Goal: Transaction & Acquisition: Purchase product/service

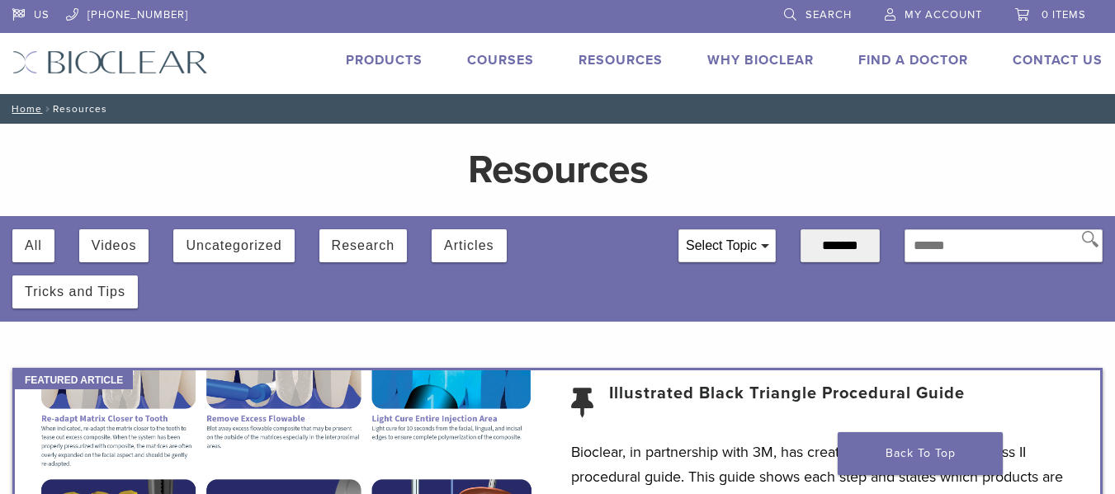
click at [925, 19] on span "My Account" at bounding box center [944, 14] width 78 height 13
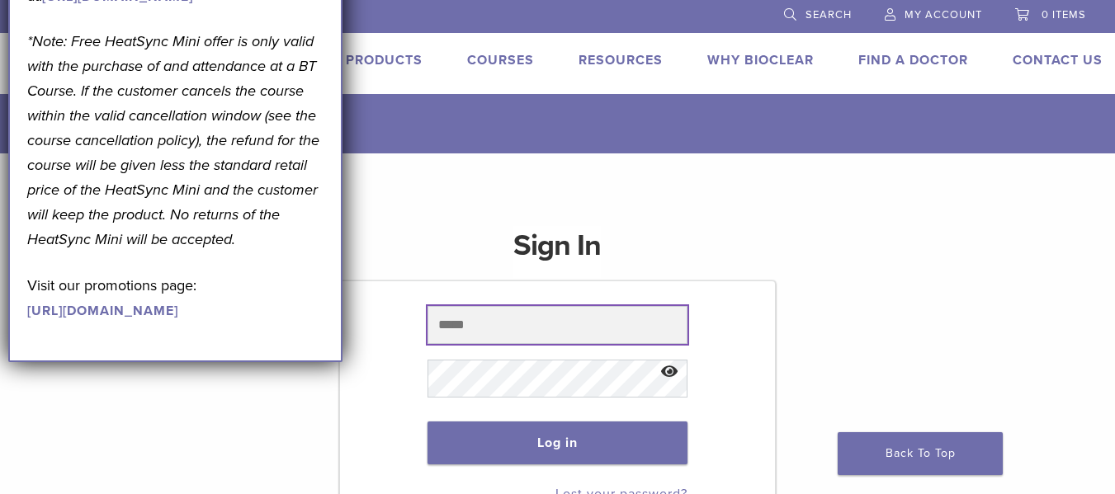
click at [456, 327] on input "text" at bounding box center [558, 325] width 261 height 38
type input "**********"
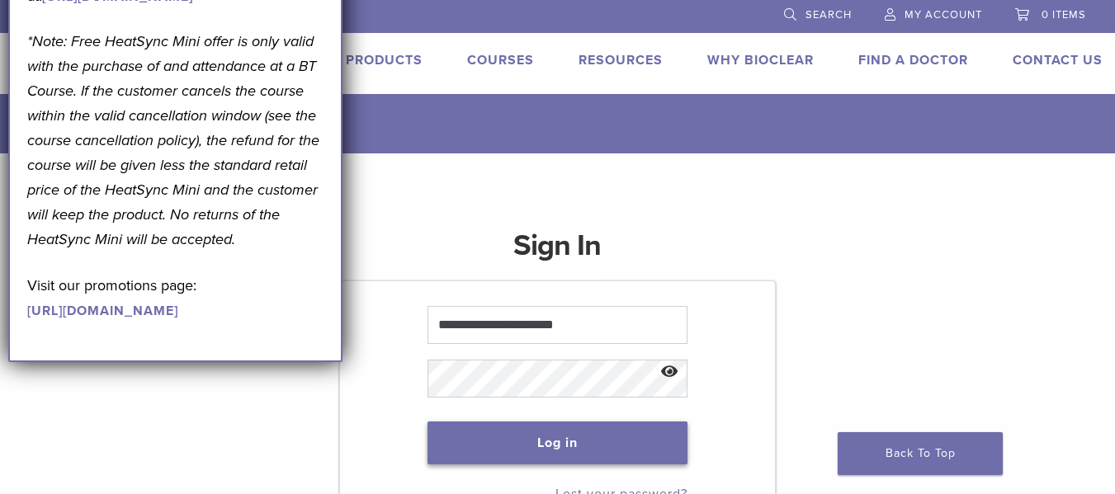
click at [604, 437] on button "Log in" at bounding box center [558, 443] width 261 height 43
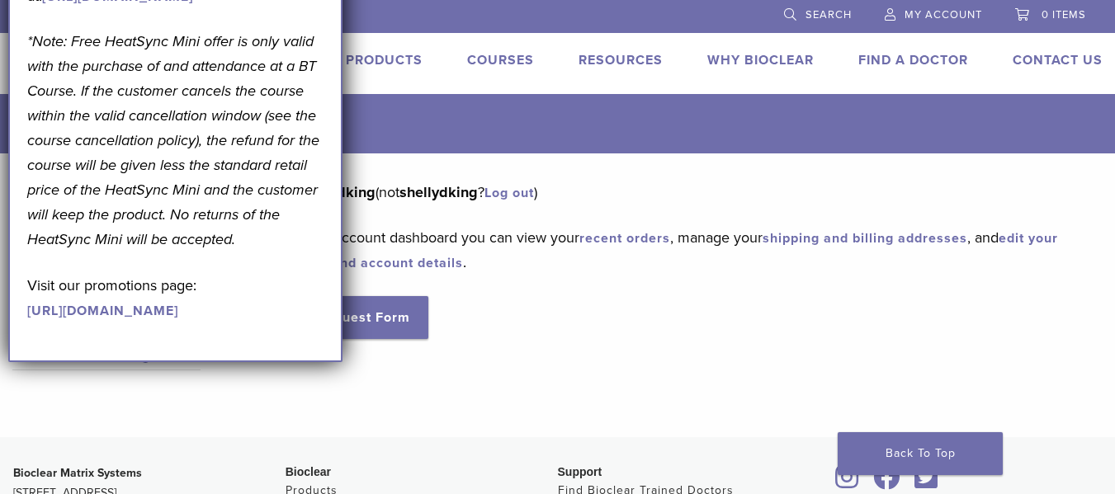
click at [630, 236] on link "recent orders" at bounding box center [624, 238] width 91 height 17
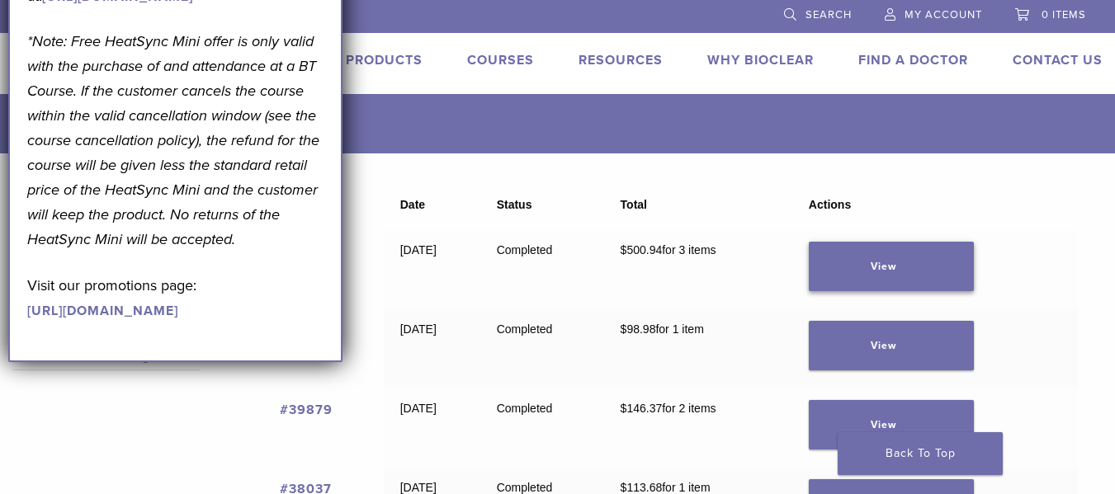
click at [863, 258] on link "View" at bounding box center [891, 267] width 165 height 50
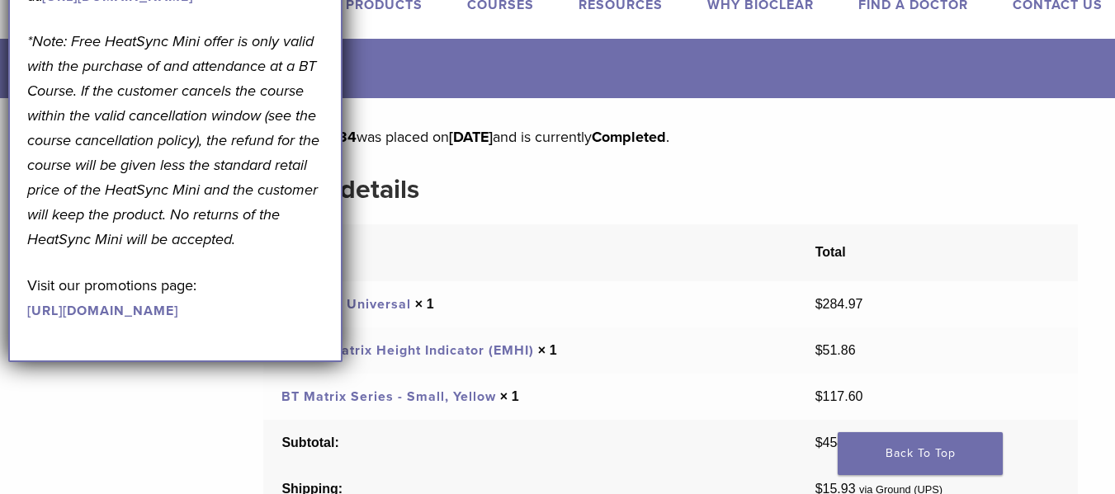
scroll to position [54, 0]
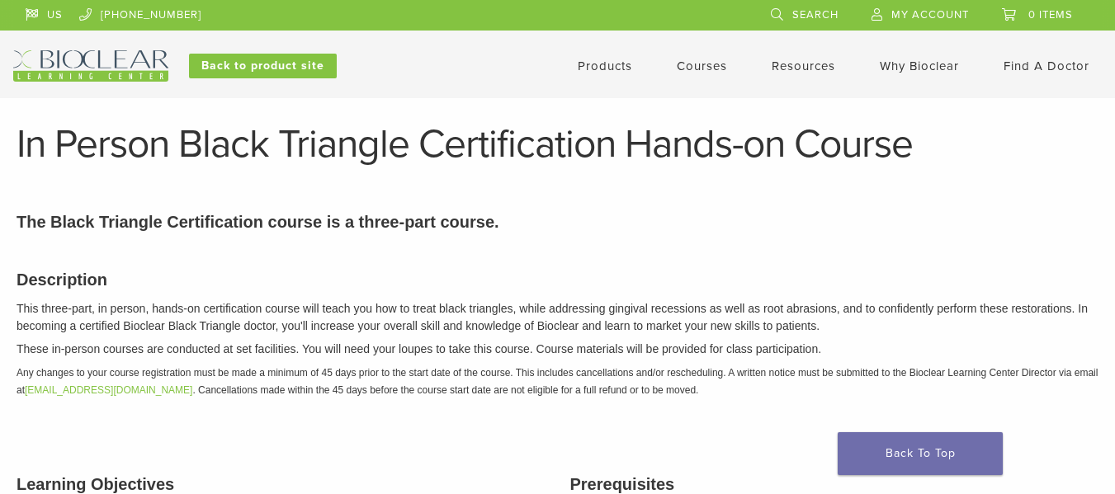
click at [380, 82] on header "US 1.855.712.5327 Search My Account 0 items Cart No products in the cart. Back …" at bounding box center [557, 49] width 1115 height 98
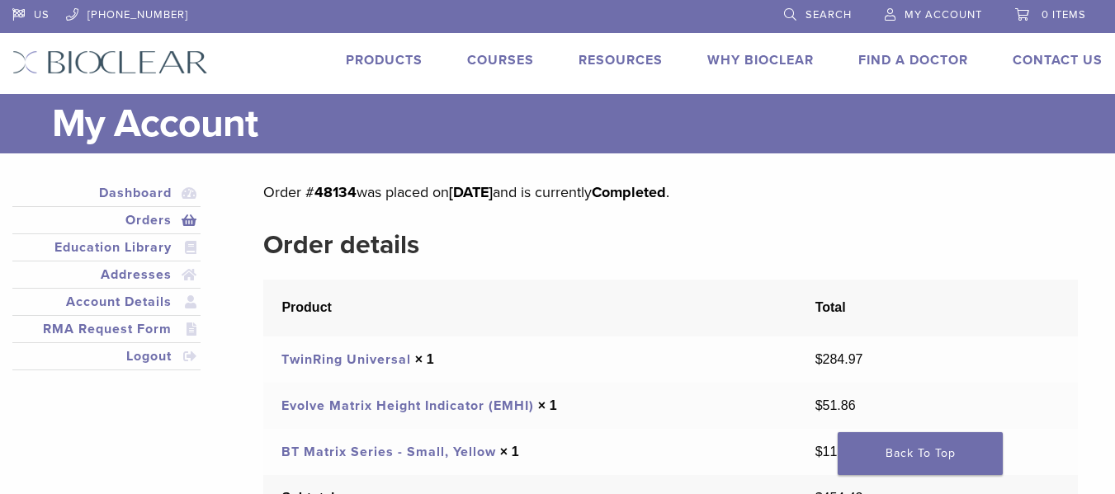
scroll to position [54, 0]
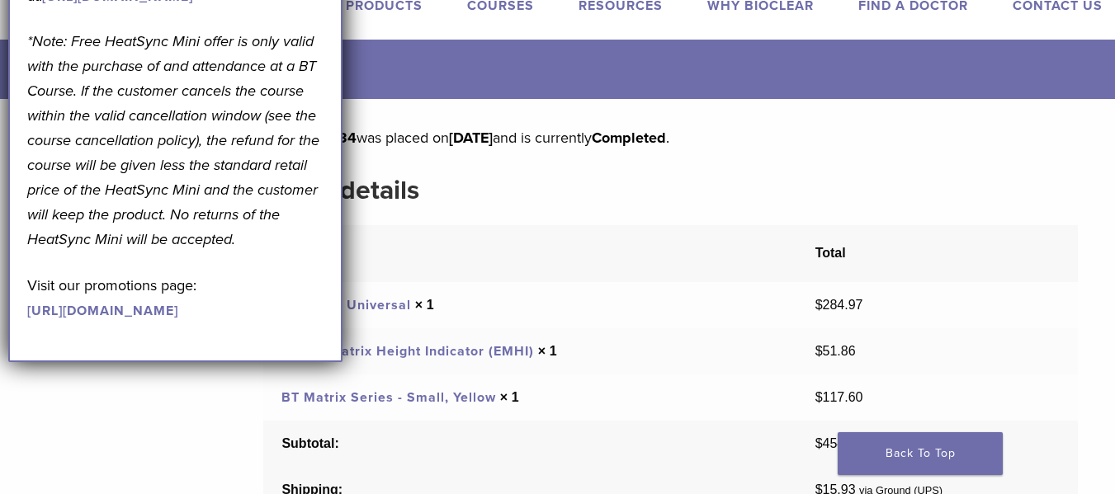
click at [361, 307] on link "TwinRing Universal" at bounding box center [346, 305] width 130 height 17
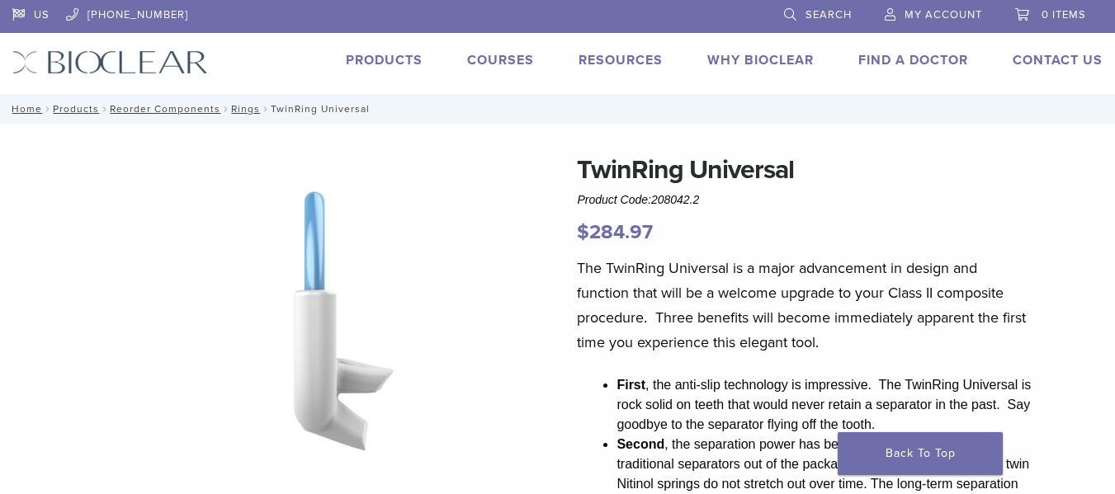
click at [928, 21] on span "My Account" at bounding box center [944, 14] width 78 height 13
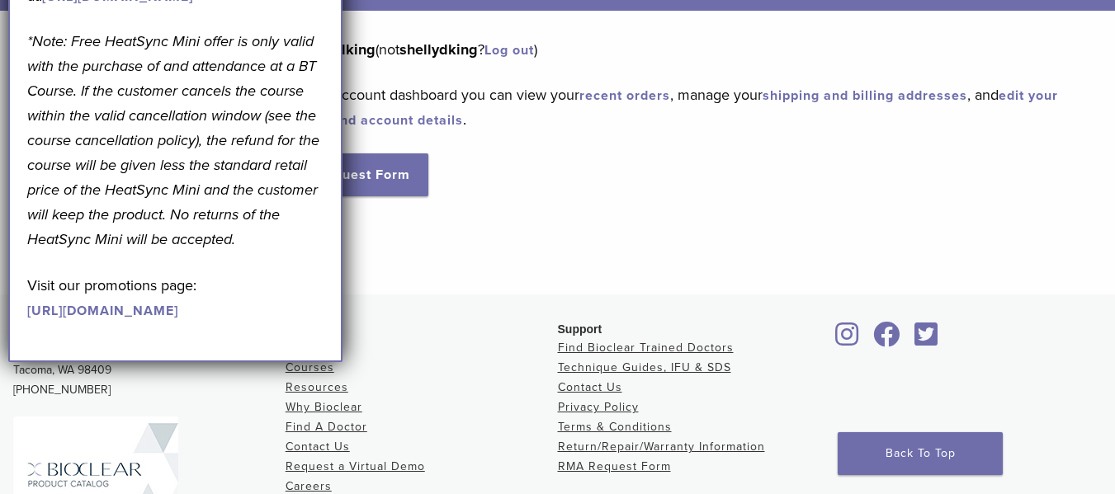
scroll to position [154, 0]
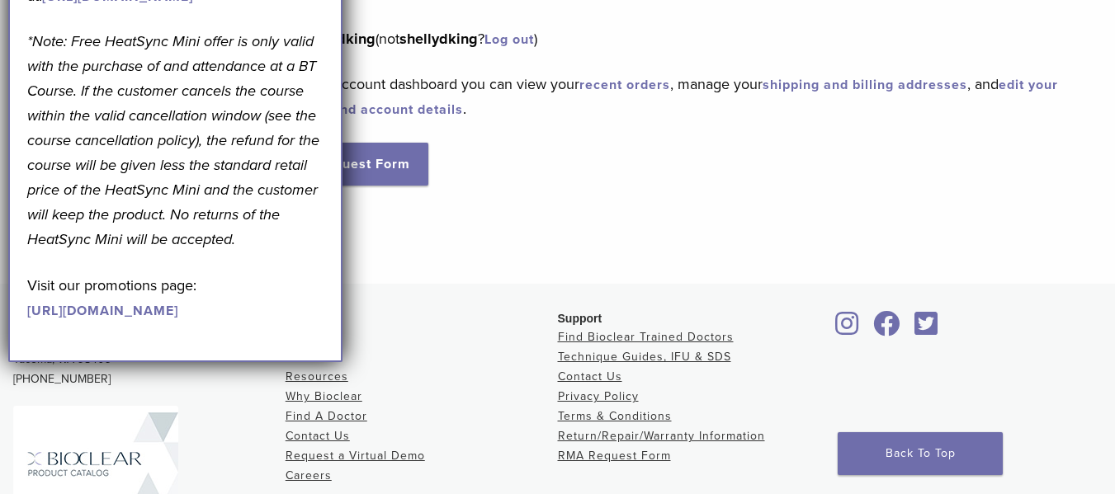
click at [657, 45] on p "Hello shellydking (not shellydking ? Log out )" at bounding box center [670, 38] width 815 height 25
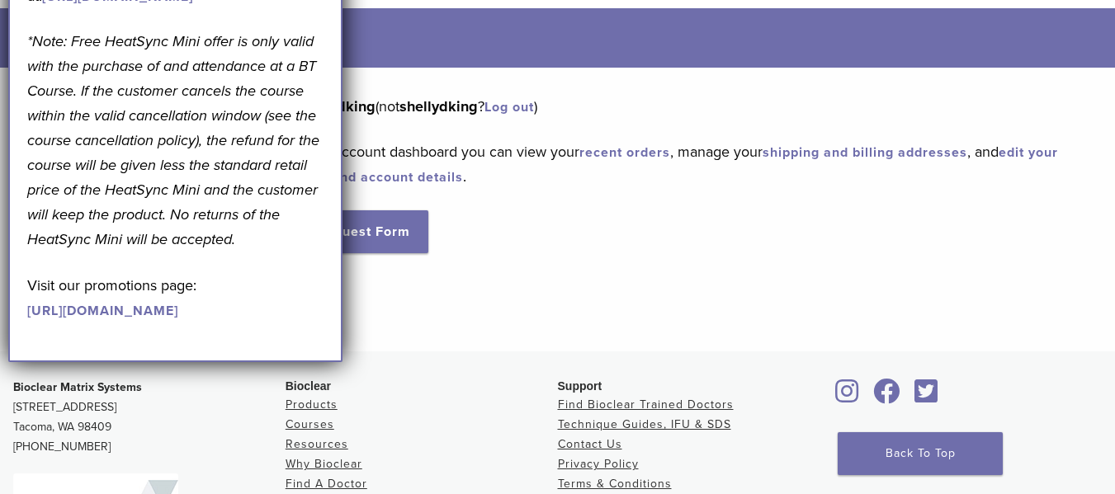
scroll to position [0, 0]
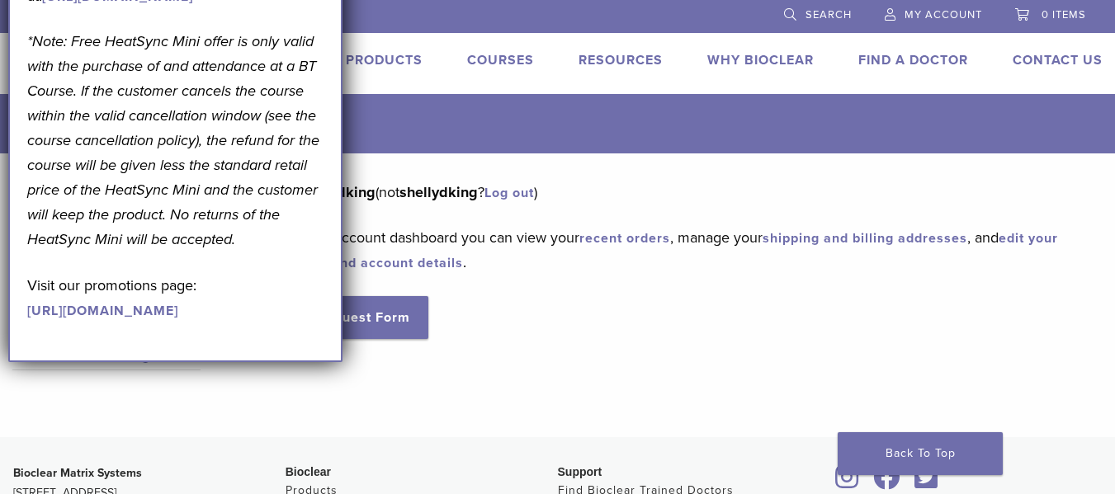
click at [376, 64] on link "Products" at bounding box center [384, 60] width 77 height 17
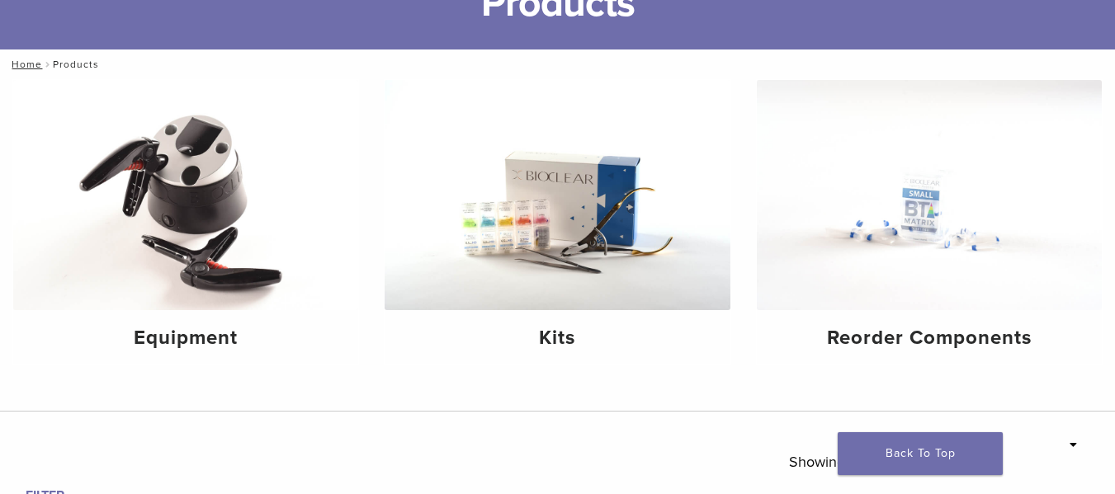
scroll to position [140, 0]
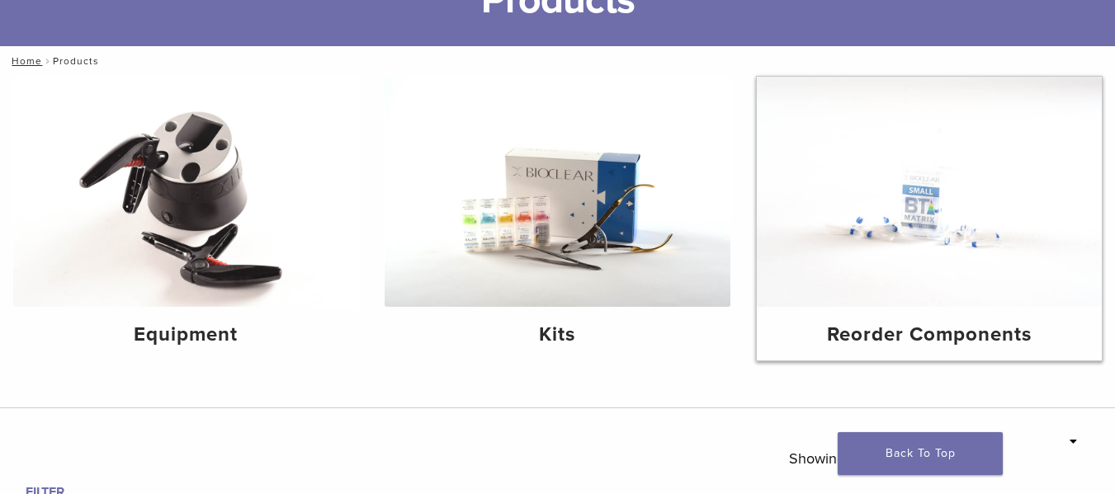
click at [924, 270] on img at bounding box center [929, 192] width 345 height 230
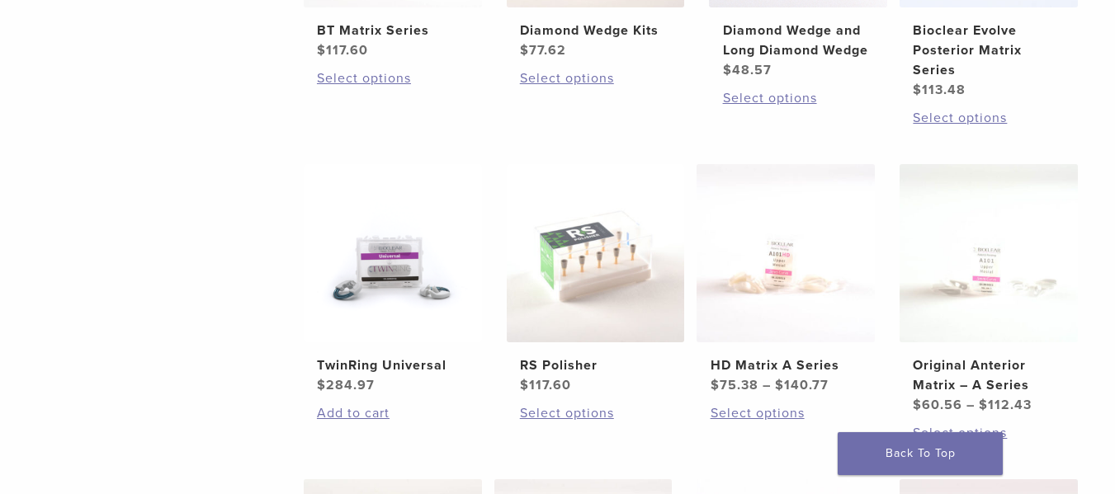
scroll to position [558, 0]
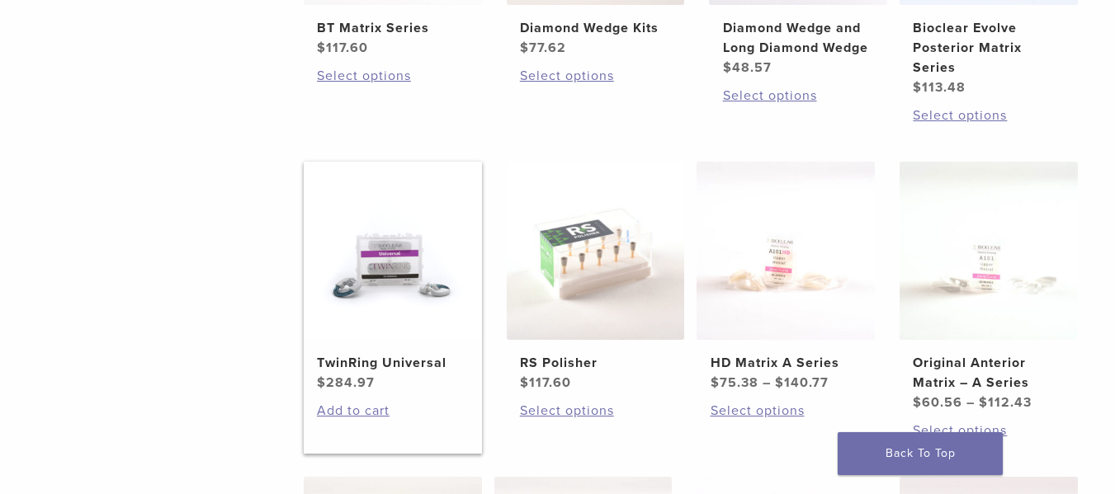
click at [373, 369] on h2 "TwinRing Universal" at bounding box center [392, 363] width 151 height 20
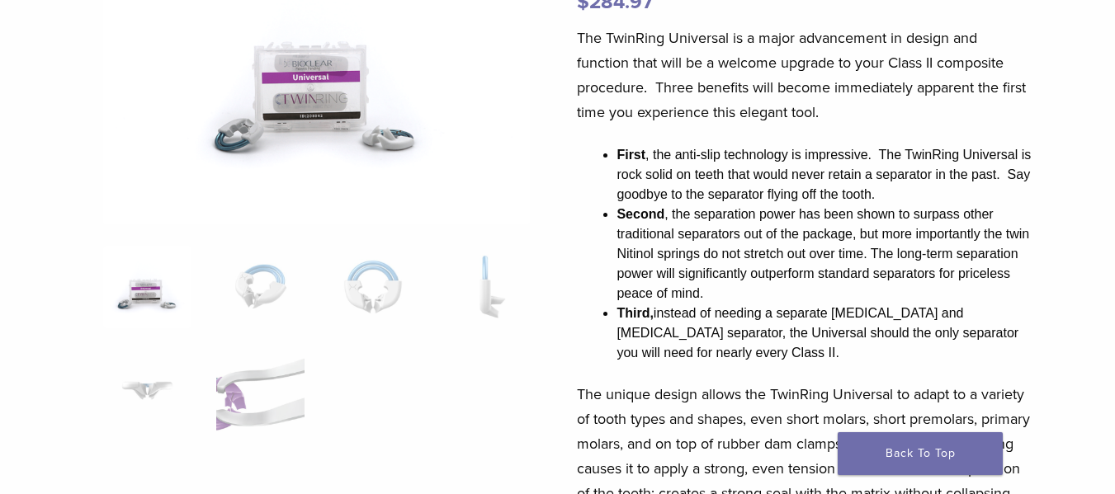
scroll to position [231, 0]
click at [434, 402] on ol at bounding box center [316, 349] width 451 height 208
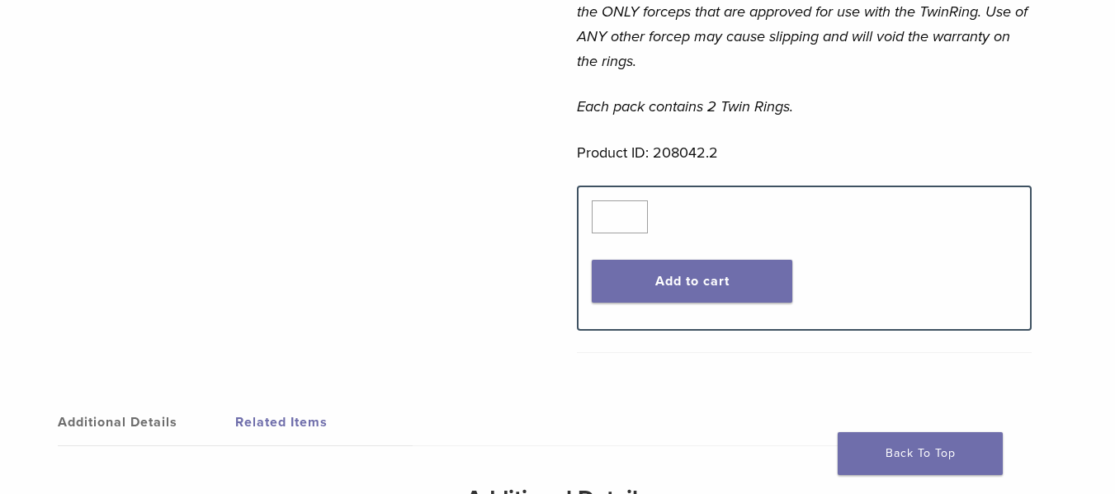
scroll to position [909, 0]
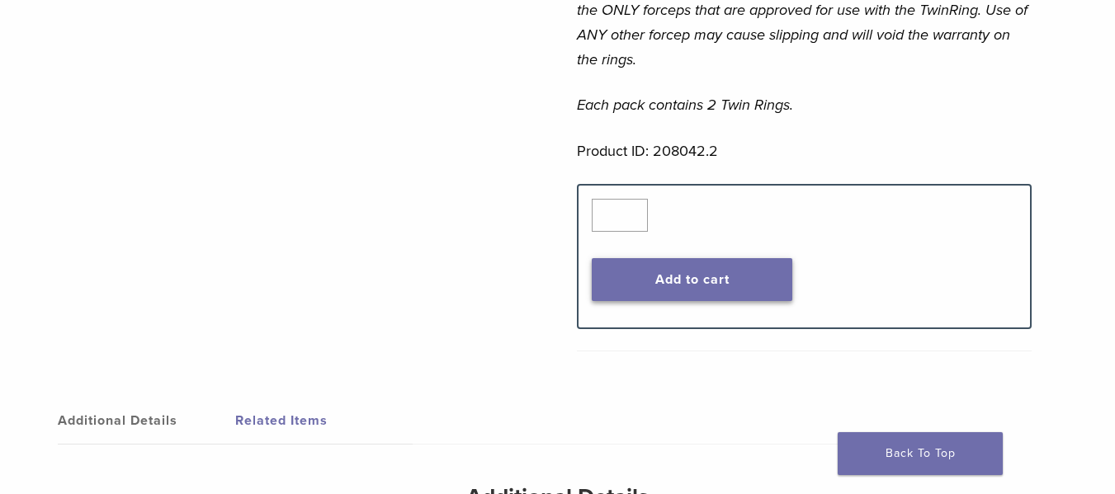
click at [692, 289] on button "Add to cart" at bounding box center [692, 279] width 200 height 43
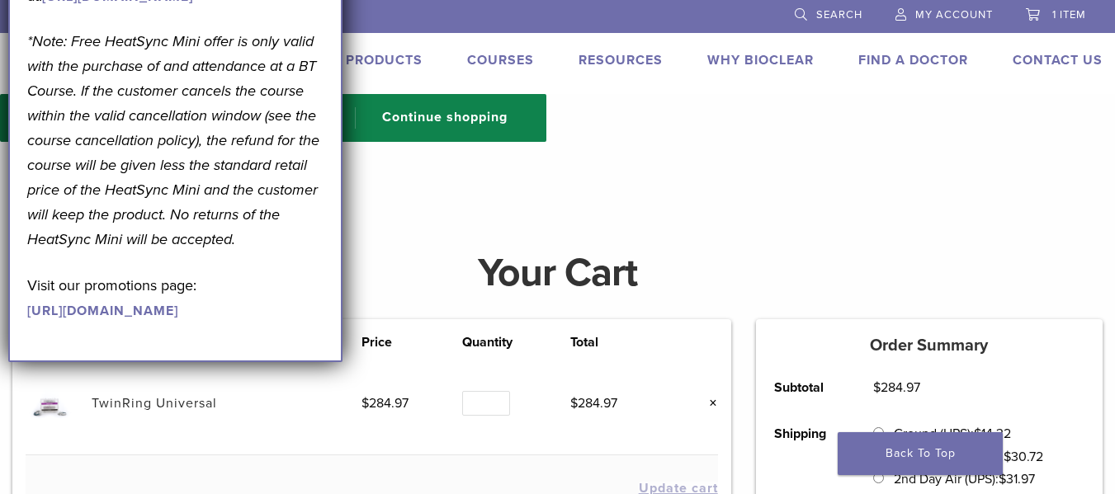
click at [503, 106] on div "“TwinRing Universal” has been added to your cart. Continue shopping" at bounding box center [273, 118] width 546 height 48
click at [475, 113] on link "Continue shopping" at bounding box center [437, 117] width 165 height 21
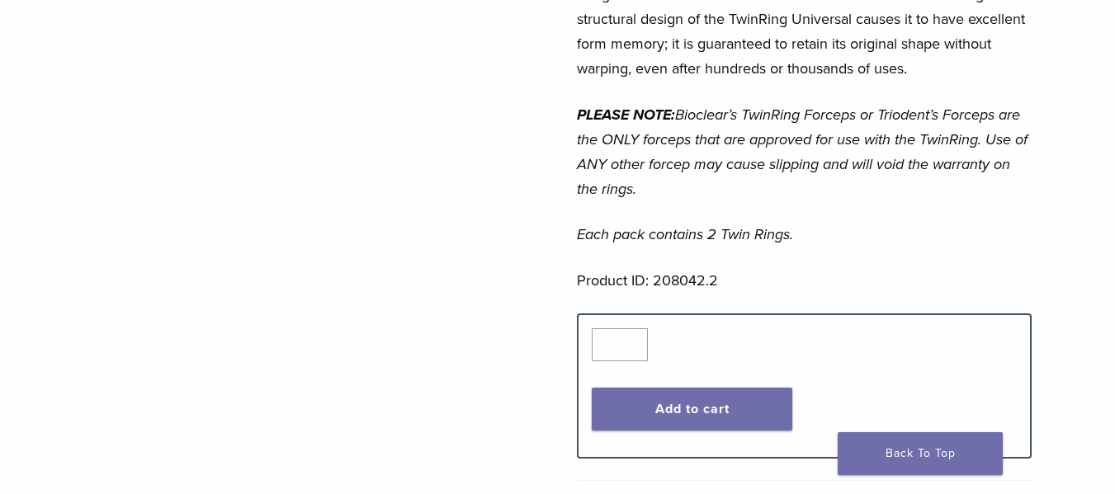
scroll to position [811, 0]
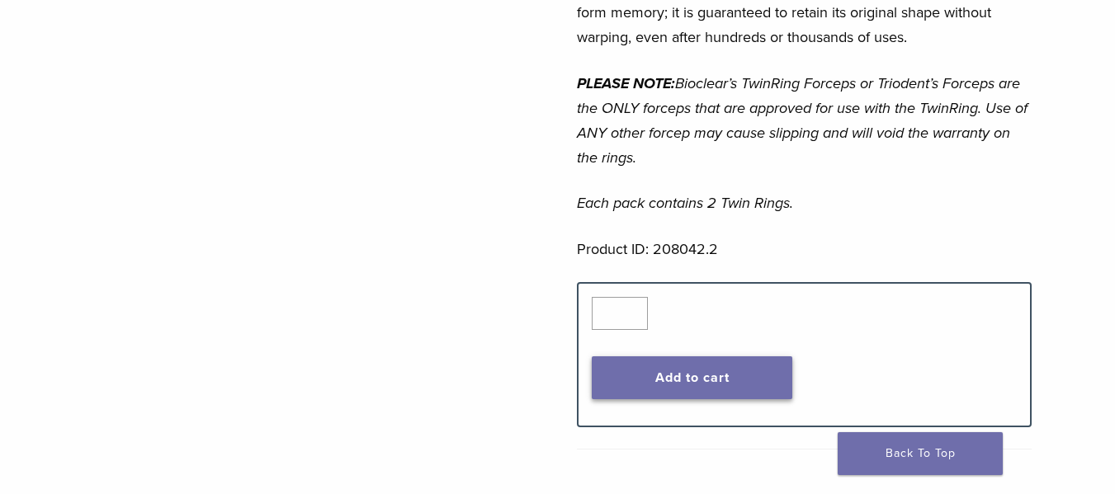
click at [669, 385] on button "Add to cart" at bounding box center [692, 378] width 200 height 43
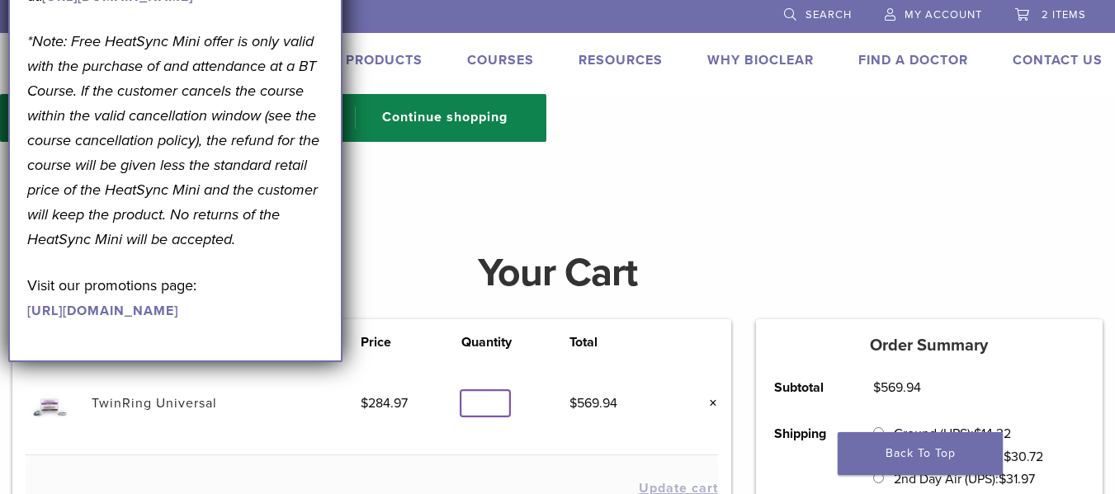
click at [477, 410] on input "*" at bounding box center [485, 404] width 48 height 26
type input "*"
click at [495, 407] on input "*" at bounding box center [485, 404] width 48 height 26
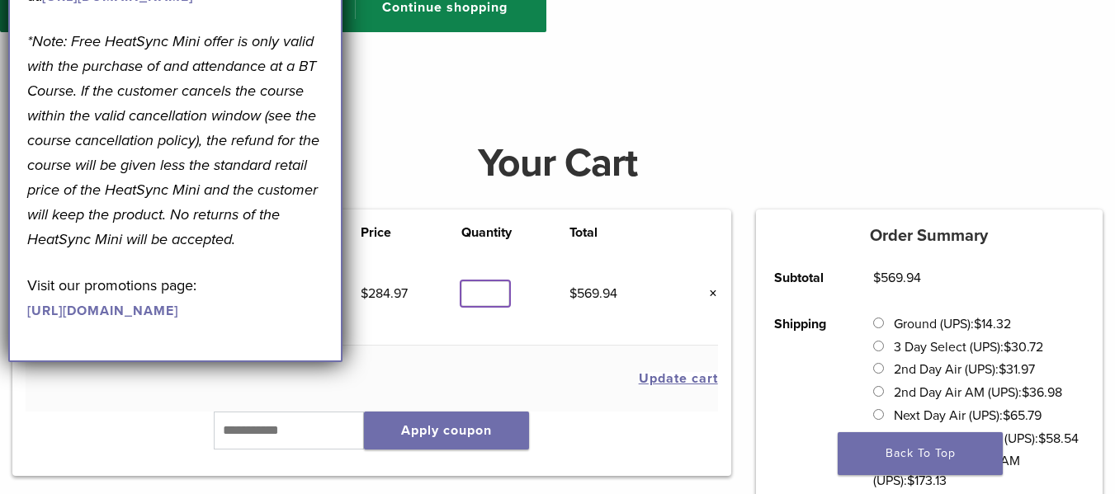
scroll to position [116, 0]
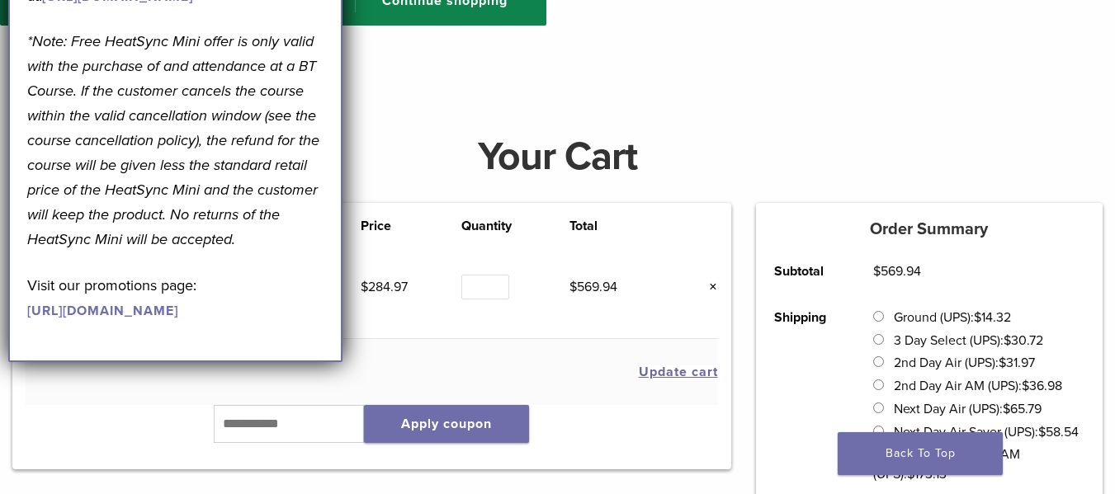
click at [674, 377] on button "Update cart" at bounding box center [678, 372] width 79 height 13
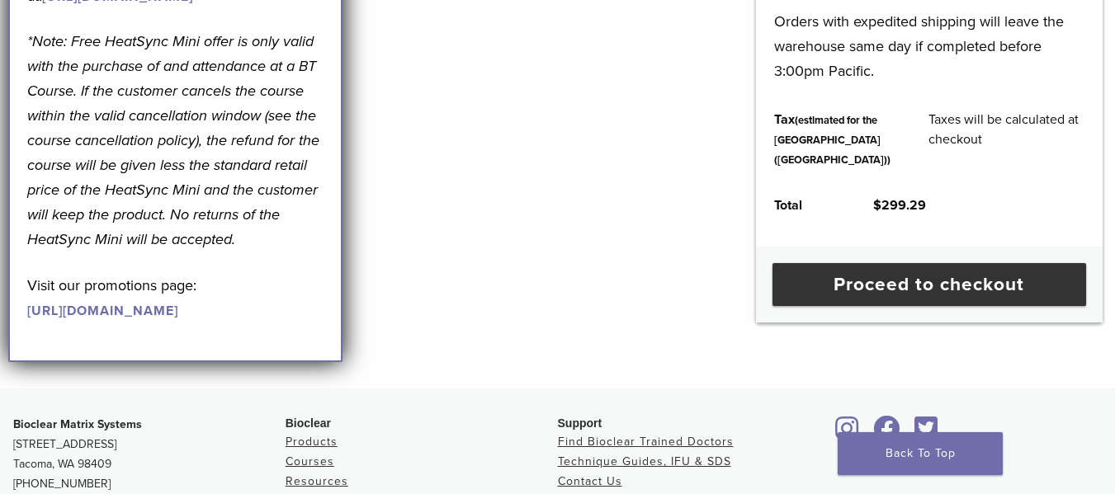
scroll to position [781, 0]
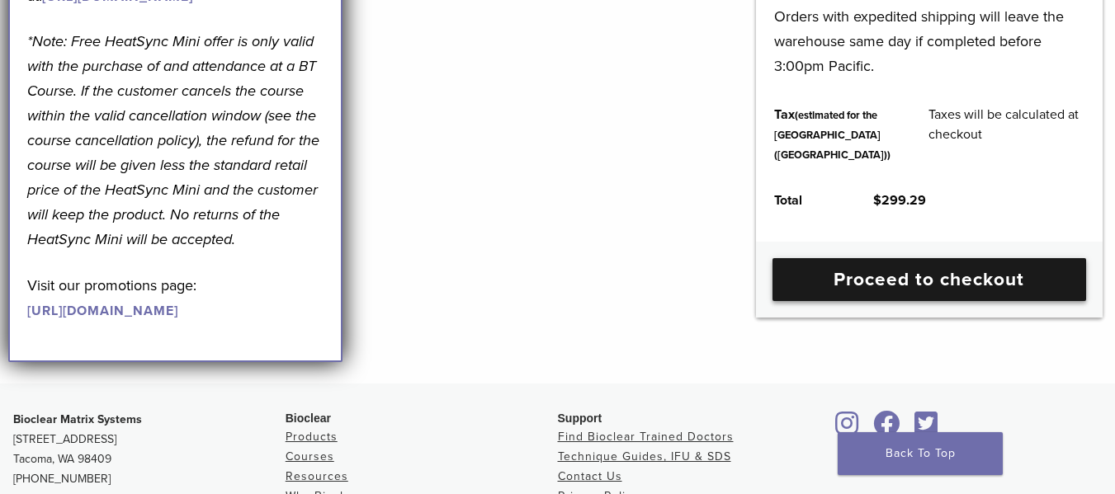
click at [906, 301] on link "Proceed to checkout" at bounding box center [930, 279] width 314 height 43
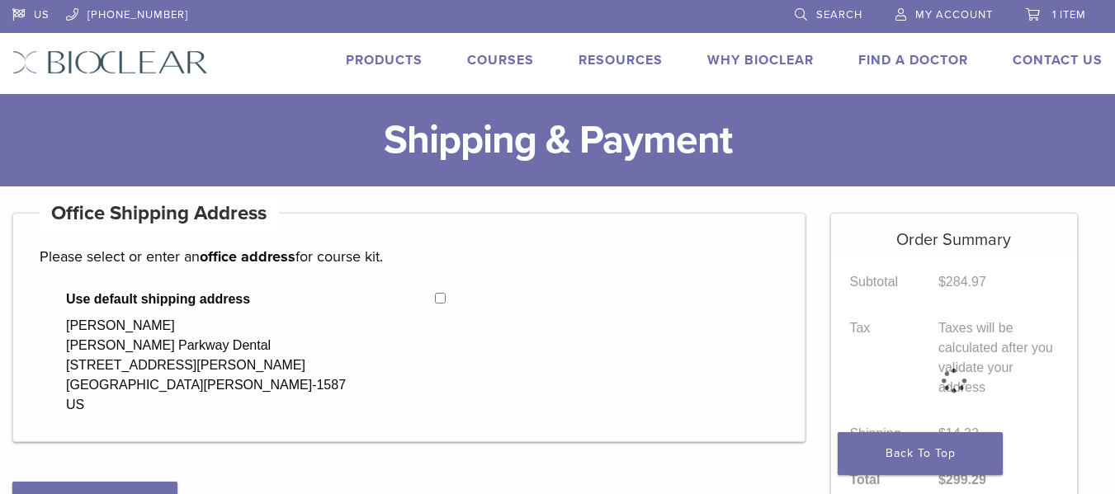
select select "**"
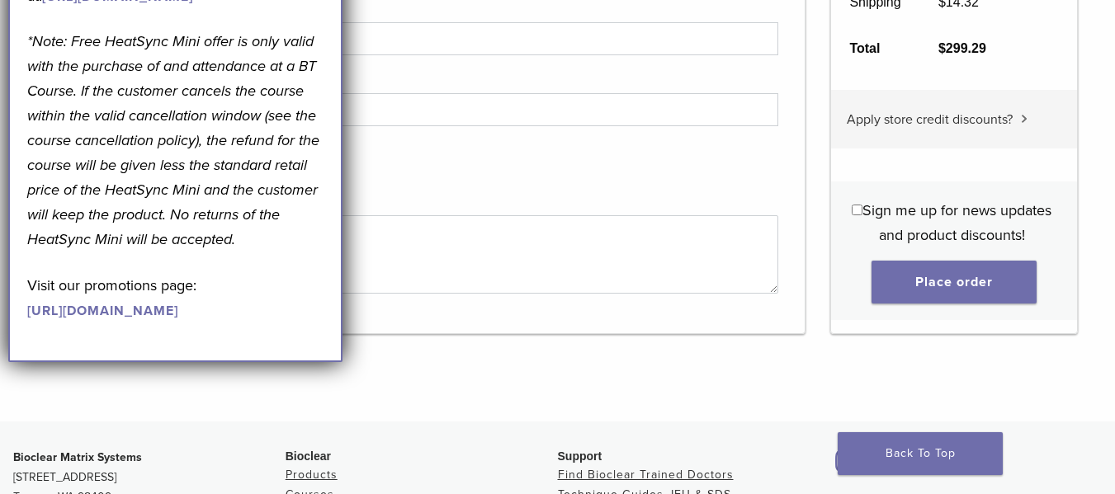
scroll to position [1761, 0]
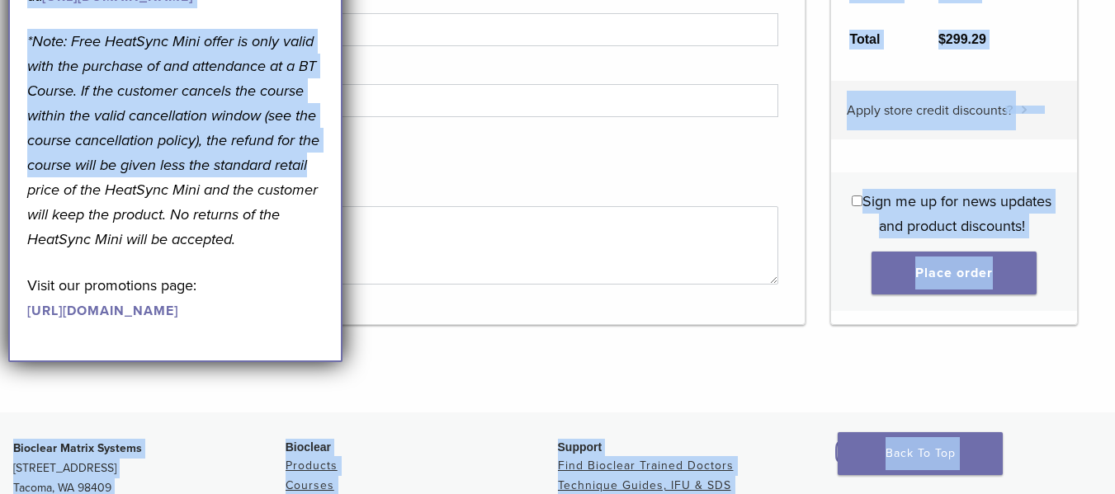
drag, startPoint x: 310, startPoint y: 262, endPoint x: 503, endPoint y: 273, distance: 194.3
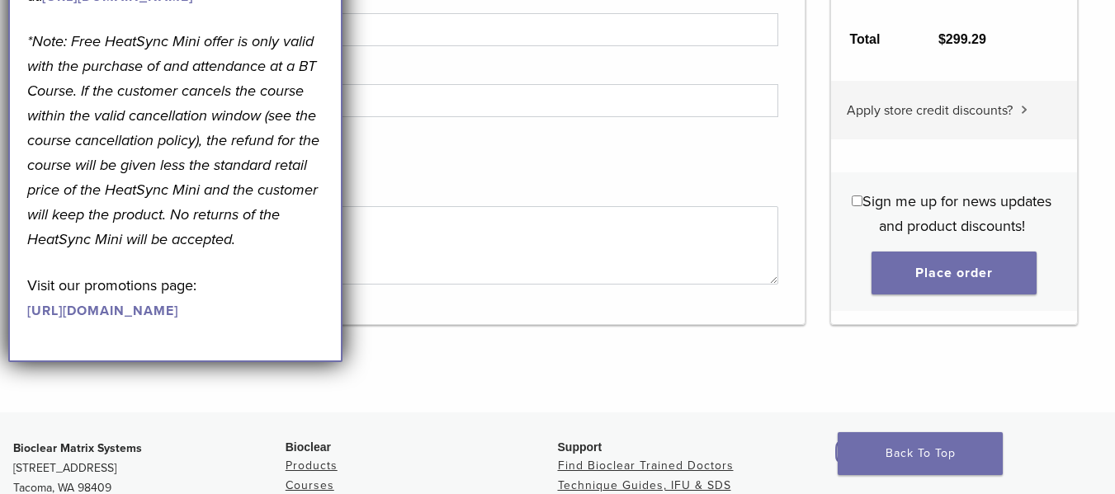
drag, startPoint x: 307, startPoint y: 28, endPoint x: 309, endPoint y: 78, distance: 50.4
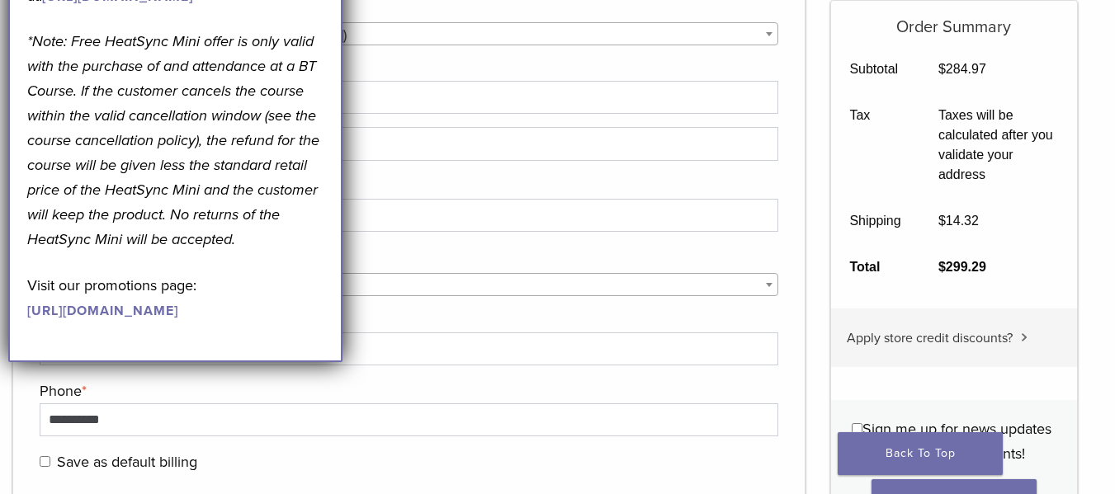
scroll to position [1475, 0]
